Goal: Task Accomplishment & Management: Use online tool/utility

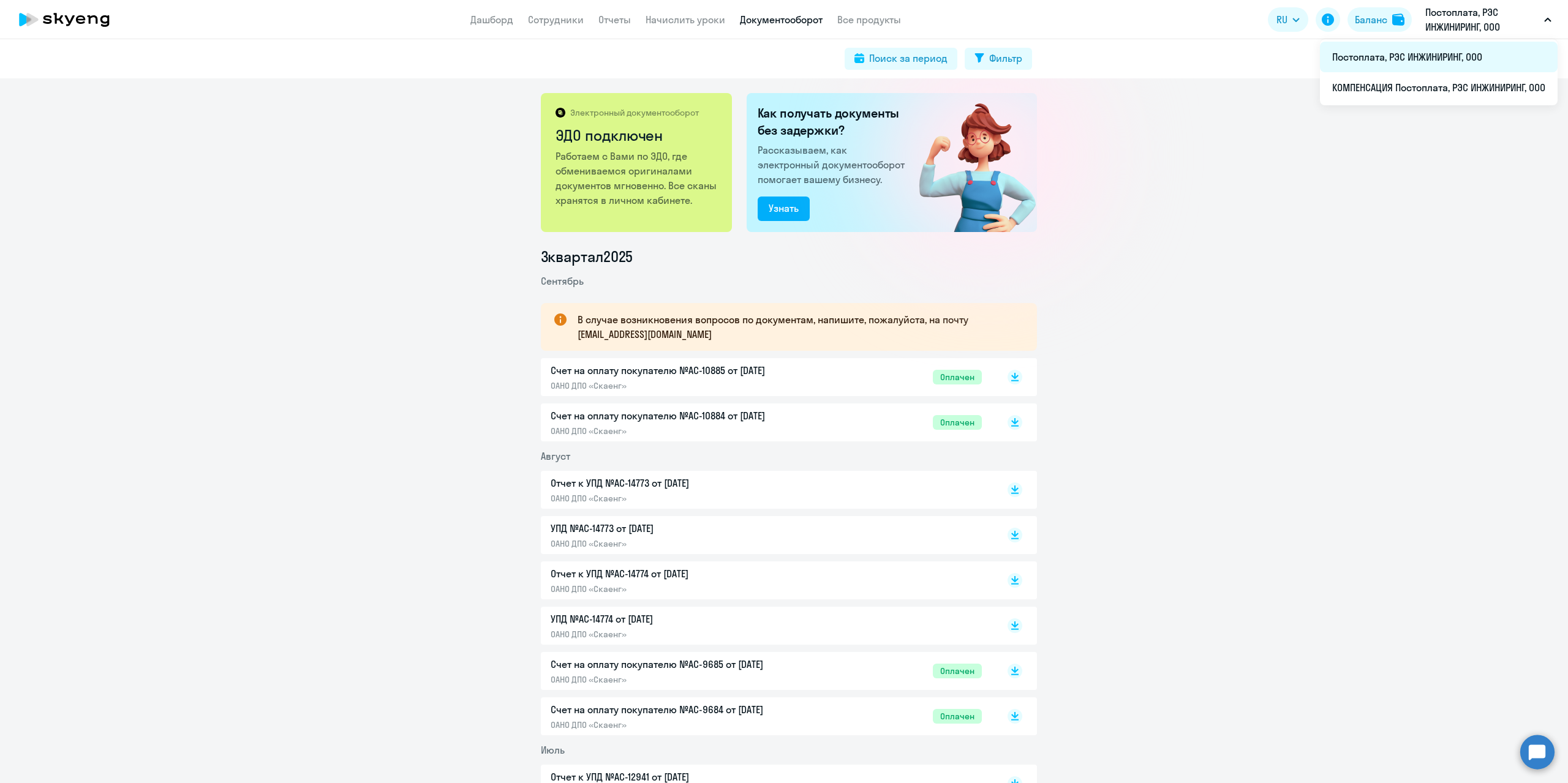
click at [1393, 55] on li "Постоплата, РЭС ИНЖИНИРИНГ, ООО" at bounding box center [1439, 57] width 238 height 31
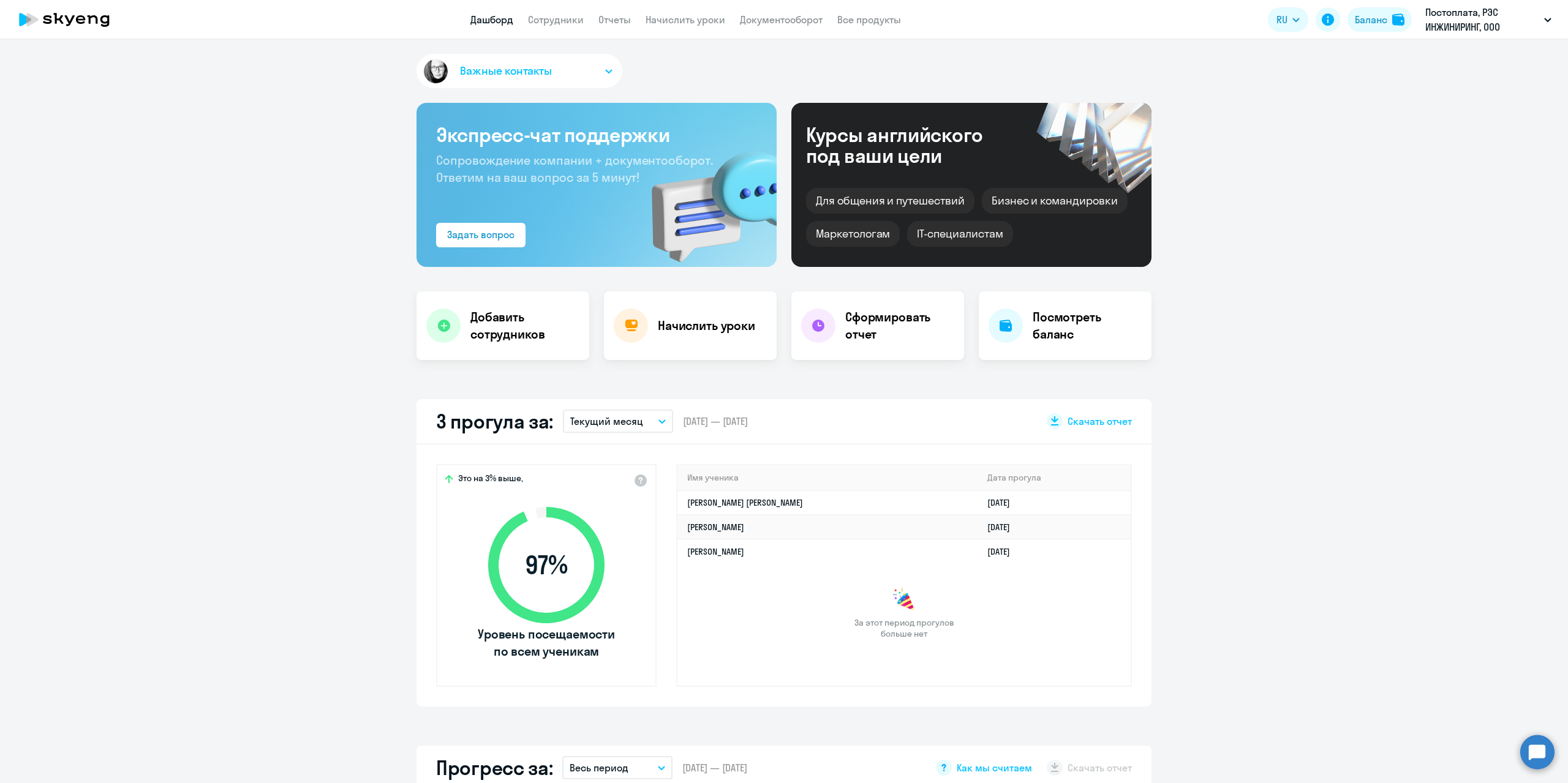
click at [528, 27] on app-header "Дашборд Сотрудники Отчеты Начислить уроки Документооборот Все продукты Дашборд …" at bounding box center [784, 19] width 1568 height 39
click at [563, 25] on link "Сотрудники" at bounding box center [555, 19] width 55 height 12
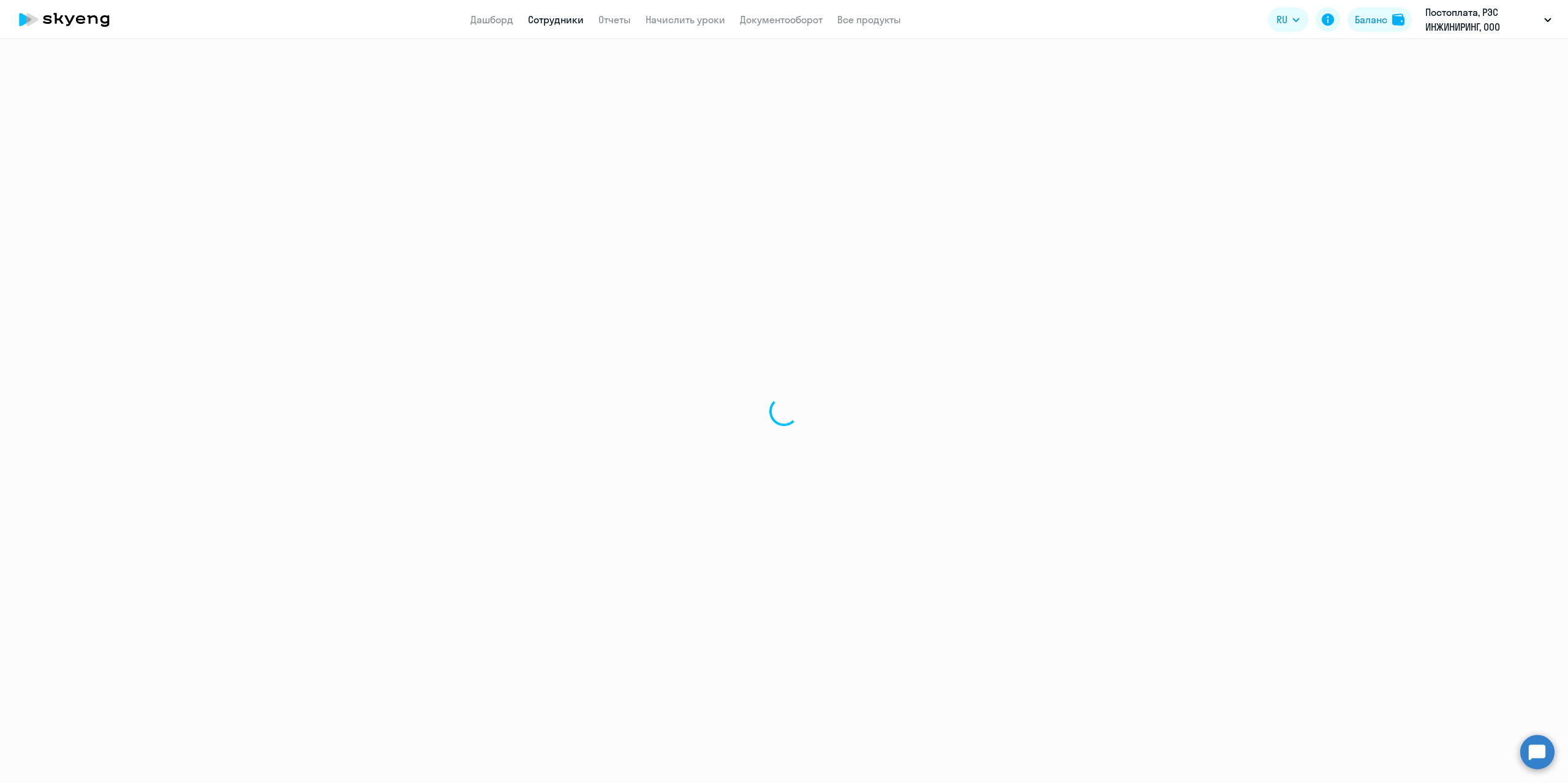
select select "30"
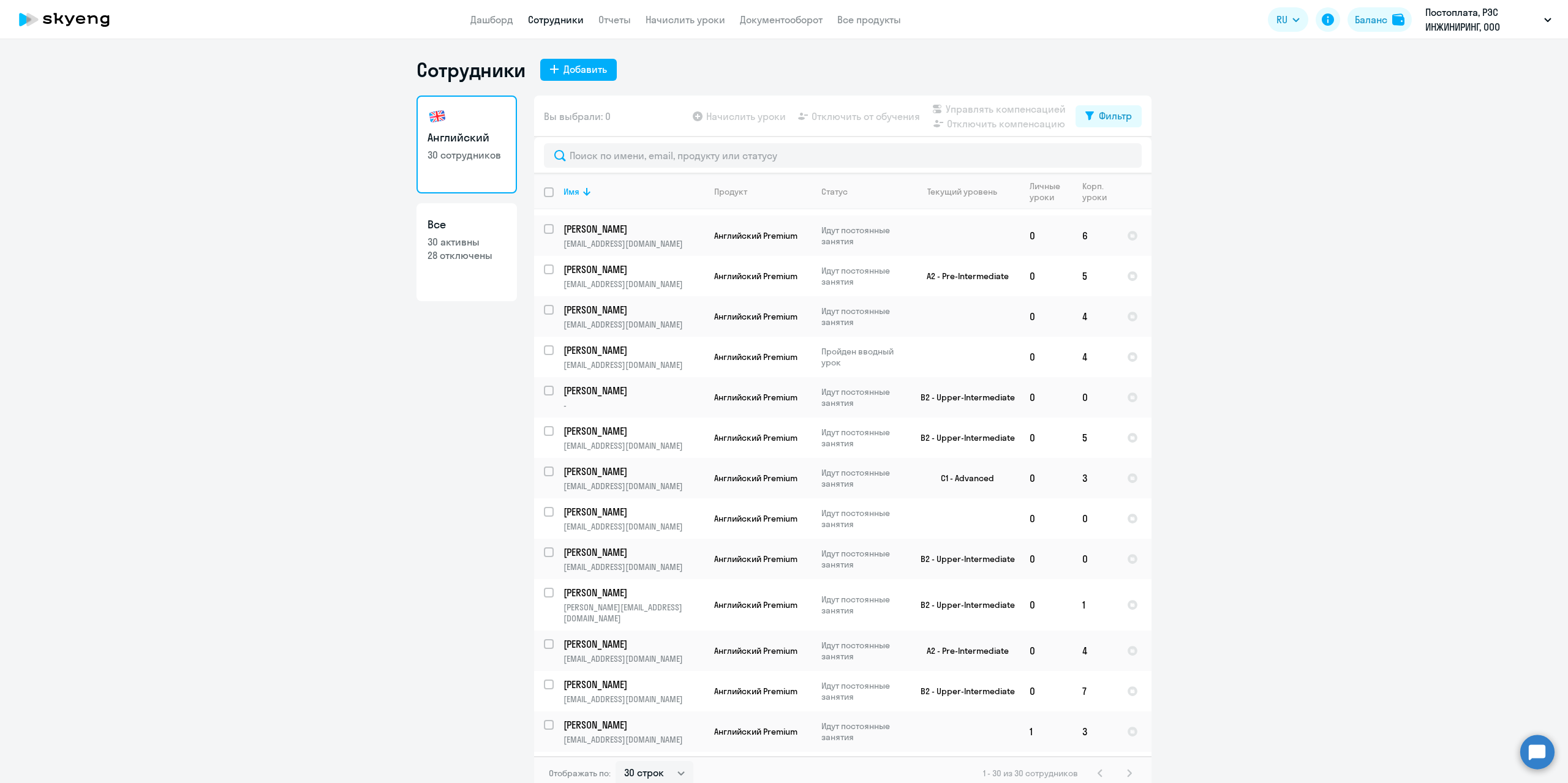
scroll to position [306, 0]
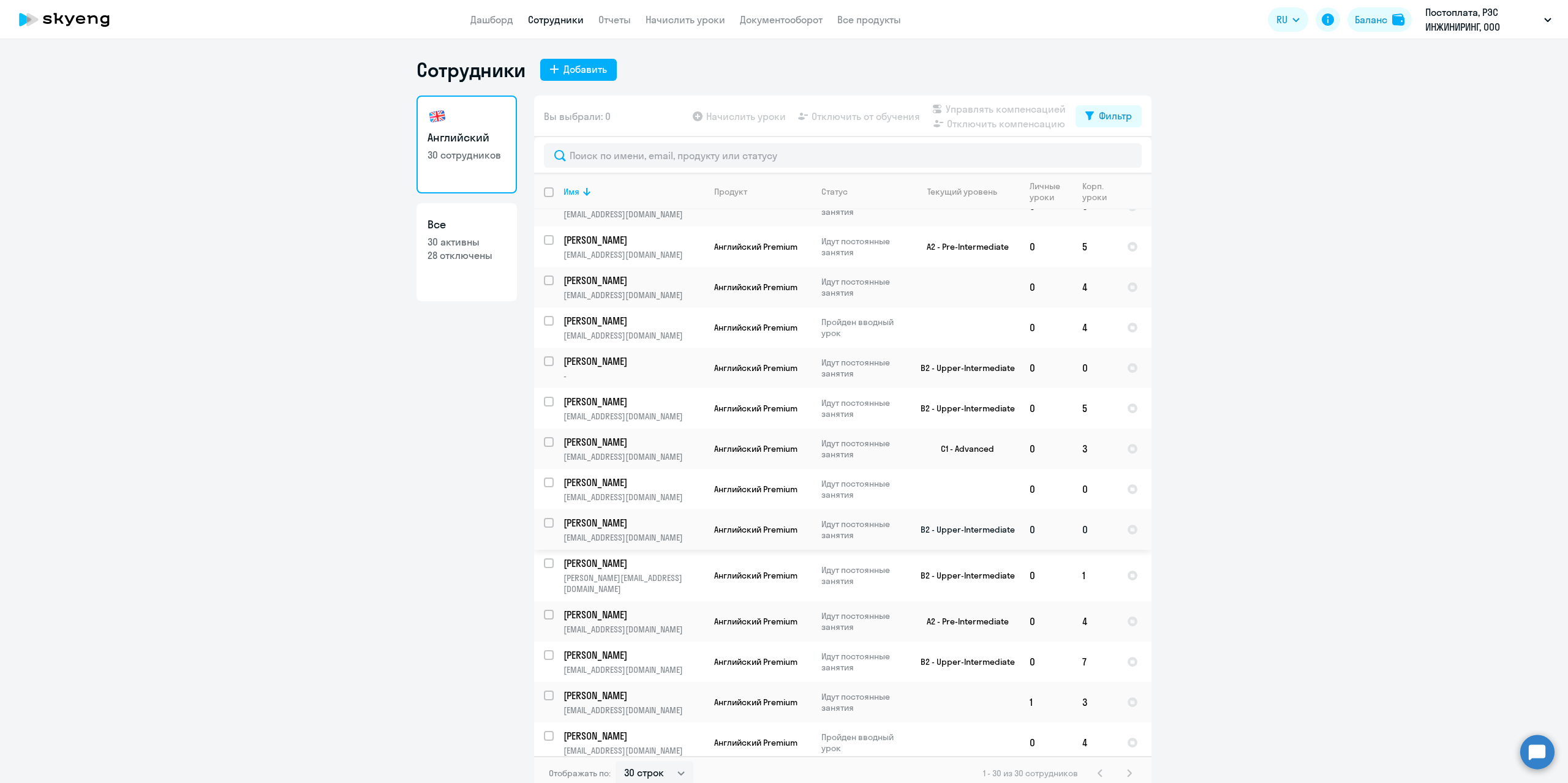
click at [616, 524] on p "[PERSON_NAME]" at bounding box center [632, 522] width 138 height 14
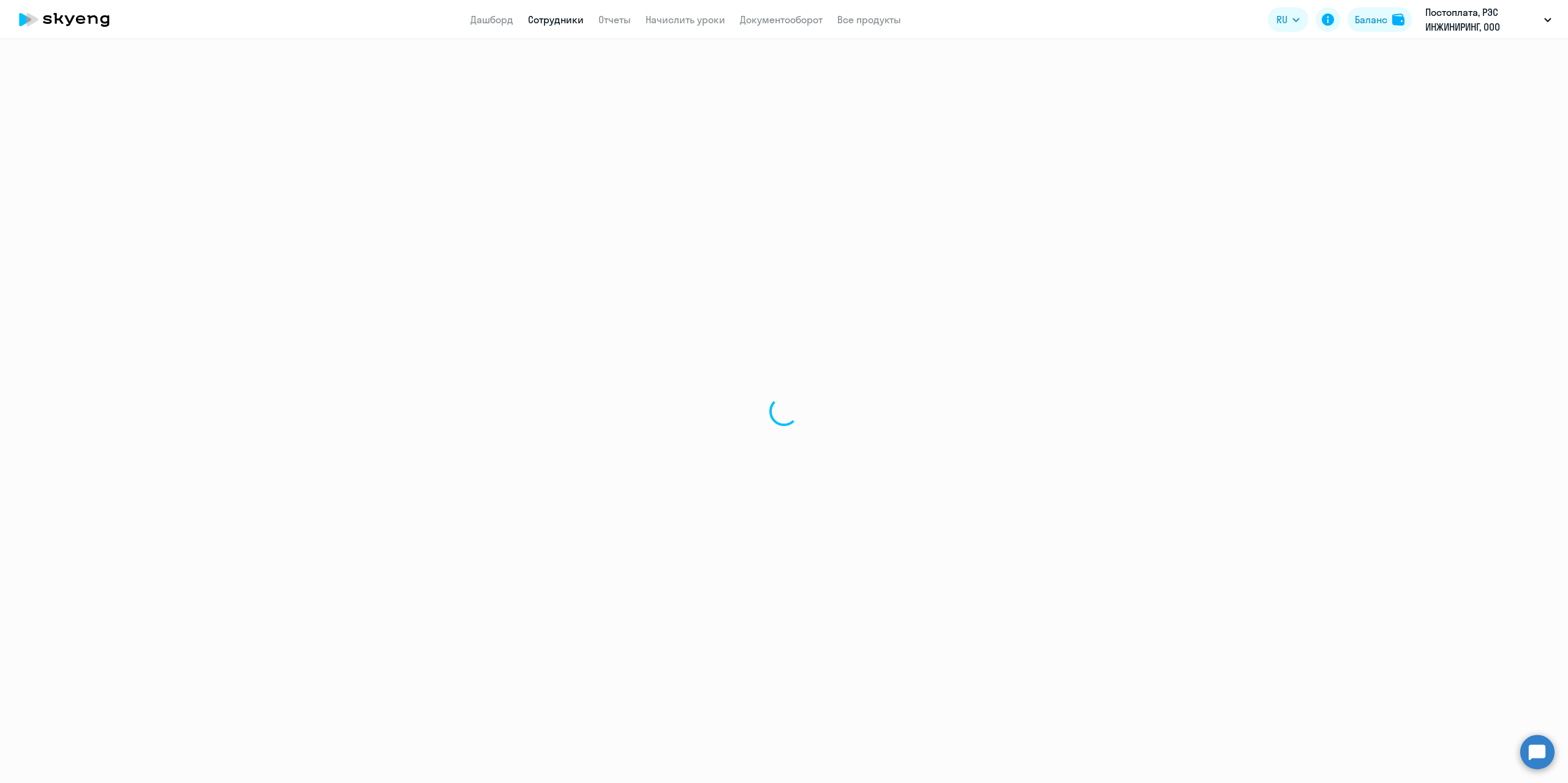
select select "english"
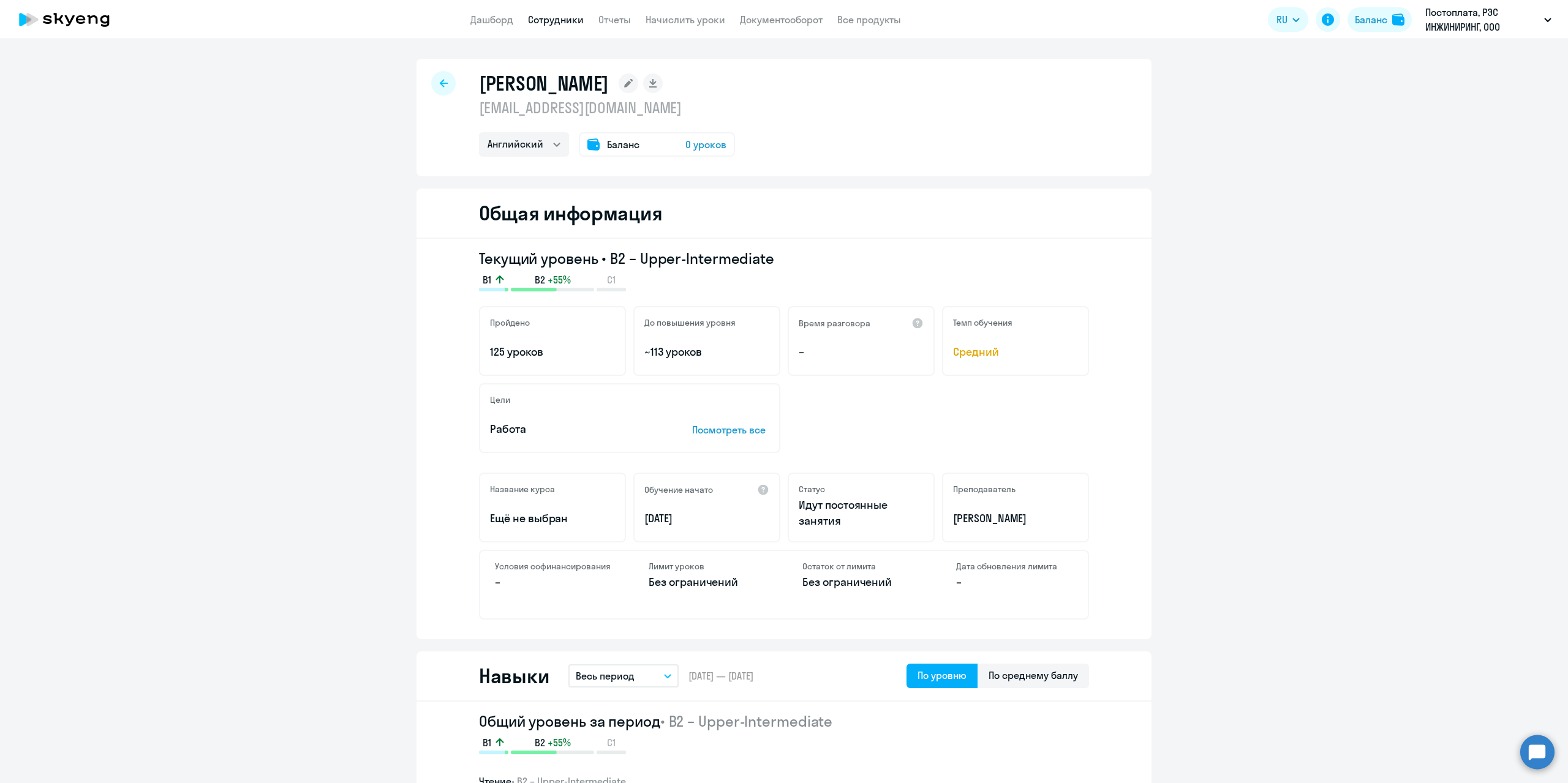
select select "30"
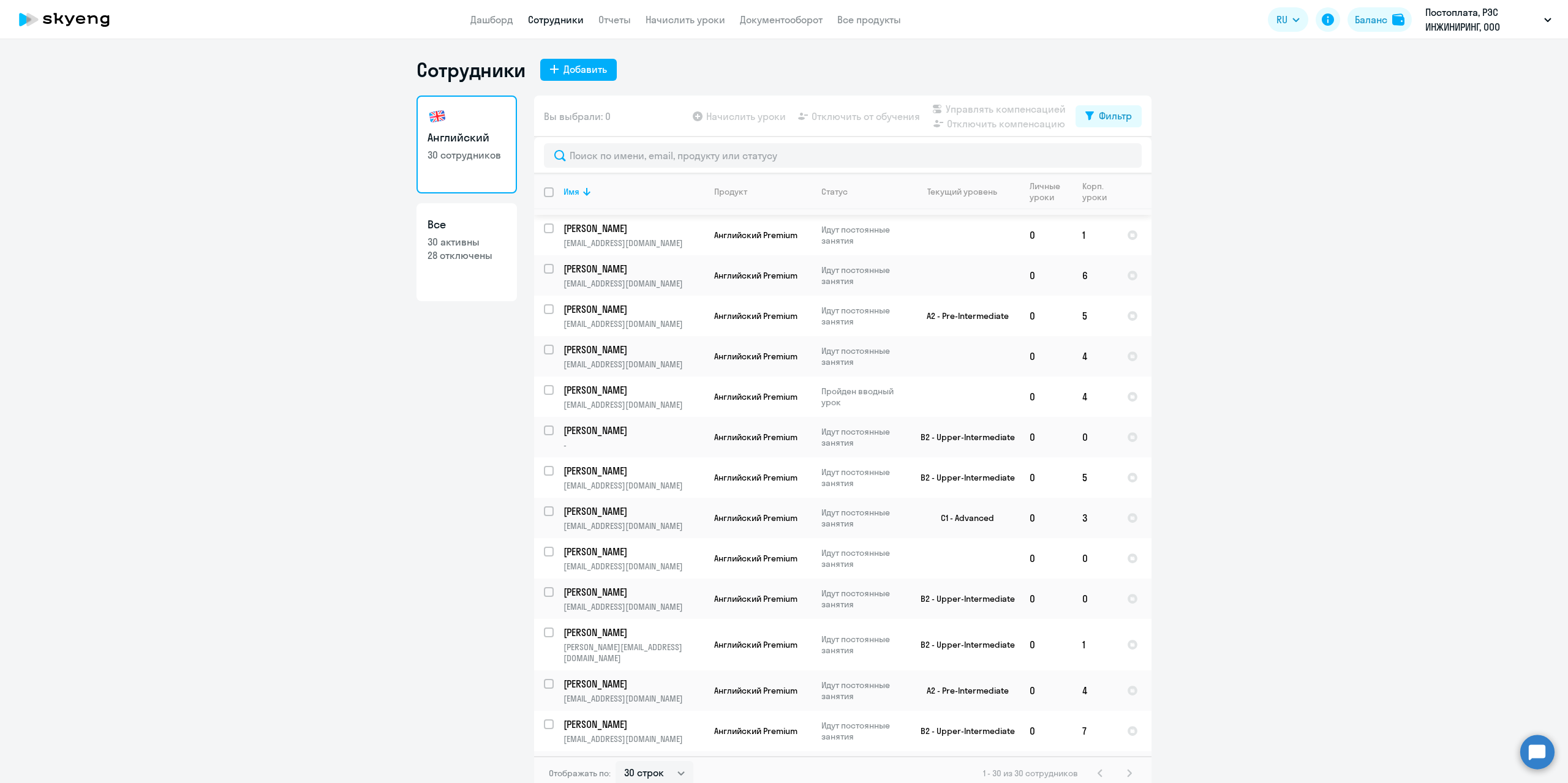
scroll to position [245, 0]
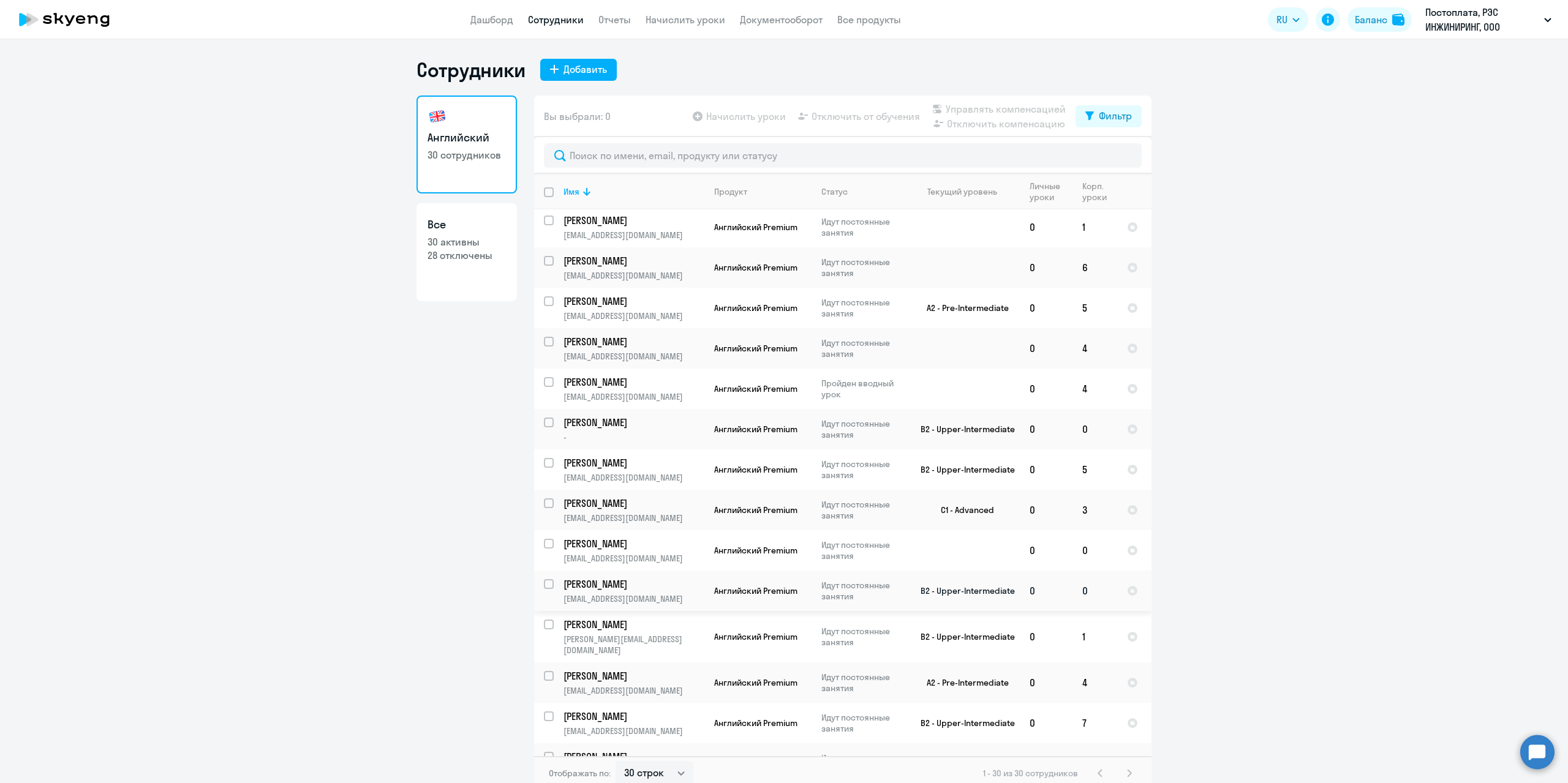
click at [548, 587] on input "select row 22561352" at bounding box center [556, 591] width 25 height 25
checkbox input "true"
click at [749, 123] on span "Начислить уроки" at bounding box center [746, 116] width 80 height 15
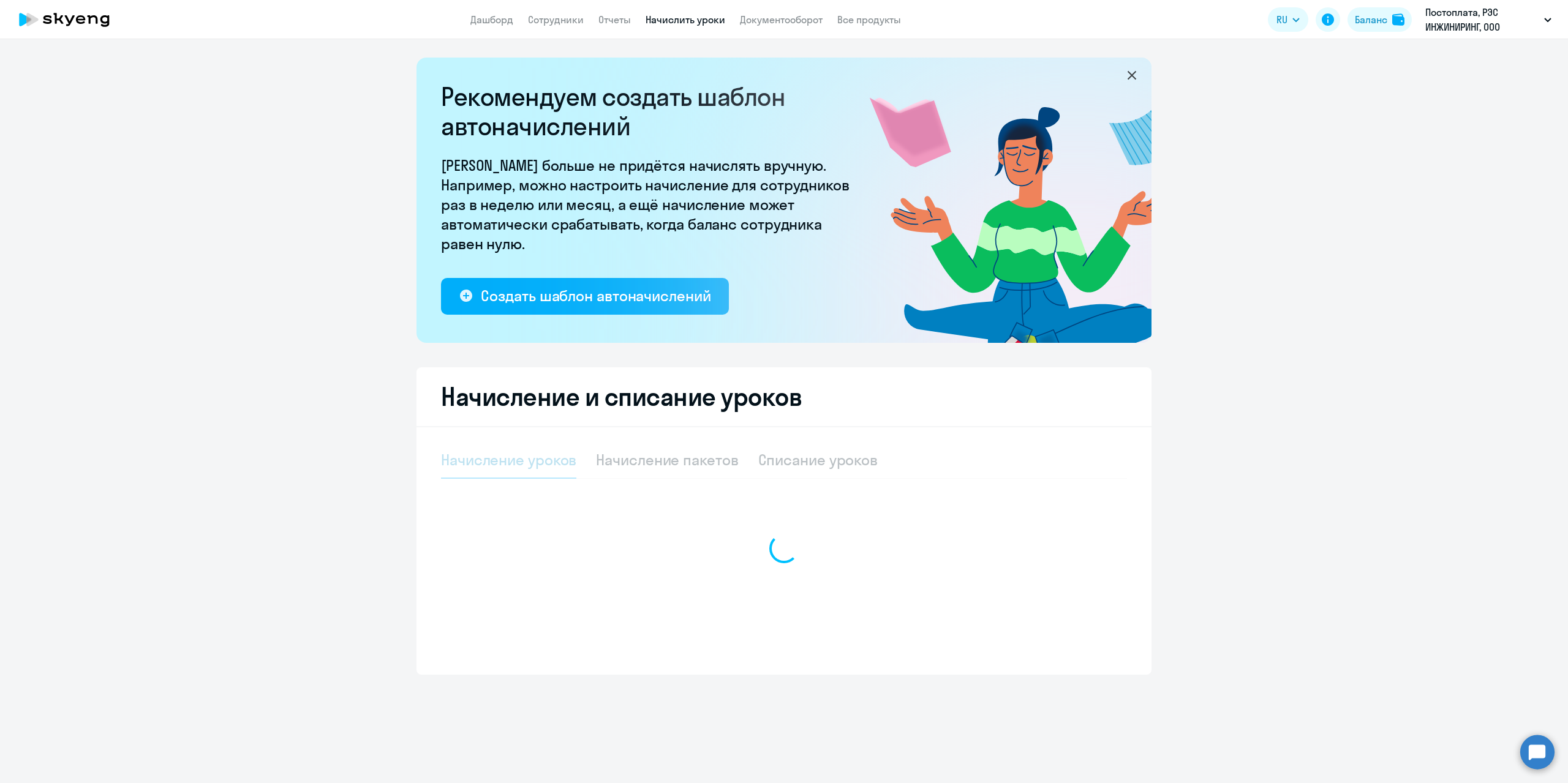
select select "10"
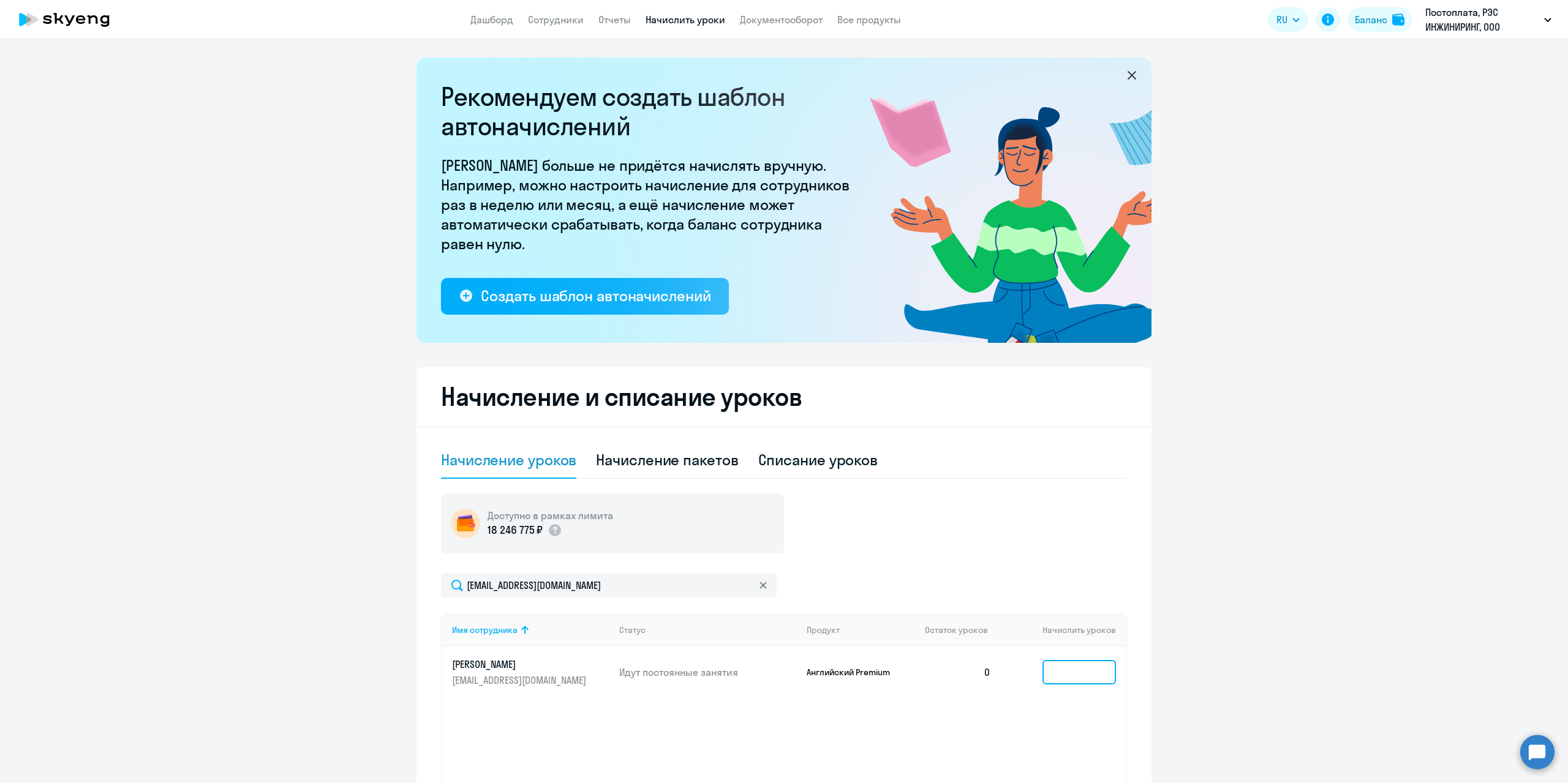
click at [1089, 673] on input at bounding box center [1079, 672] width 74 height 25
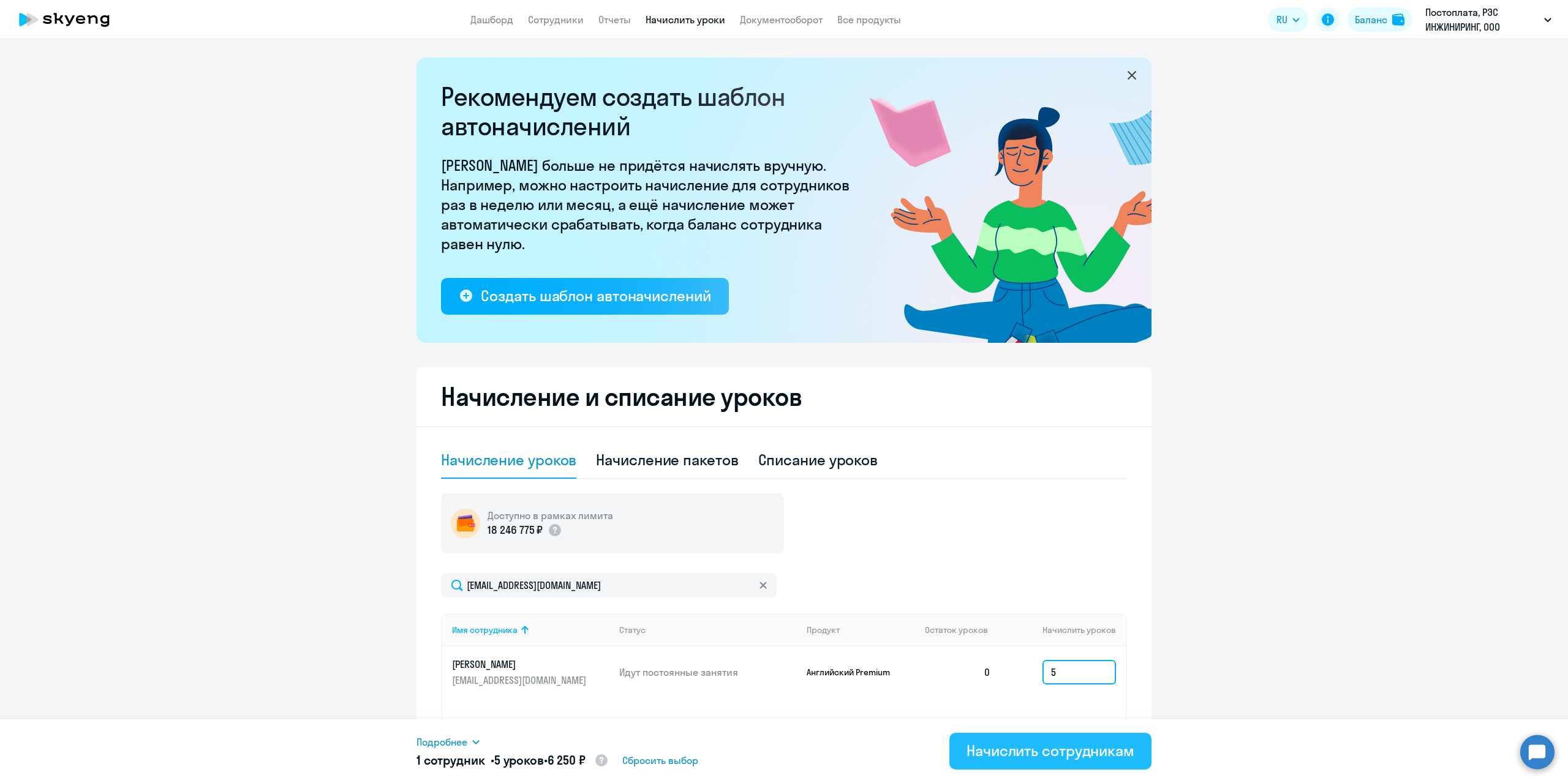
type input "5"
click at [1047, 748] on div "Начислить сотрудникам" at bounding box center [1050, 751] width 168 height 20
